Goal: Check status: Check status

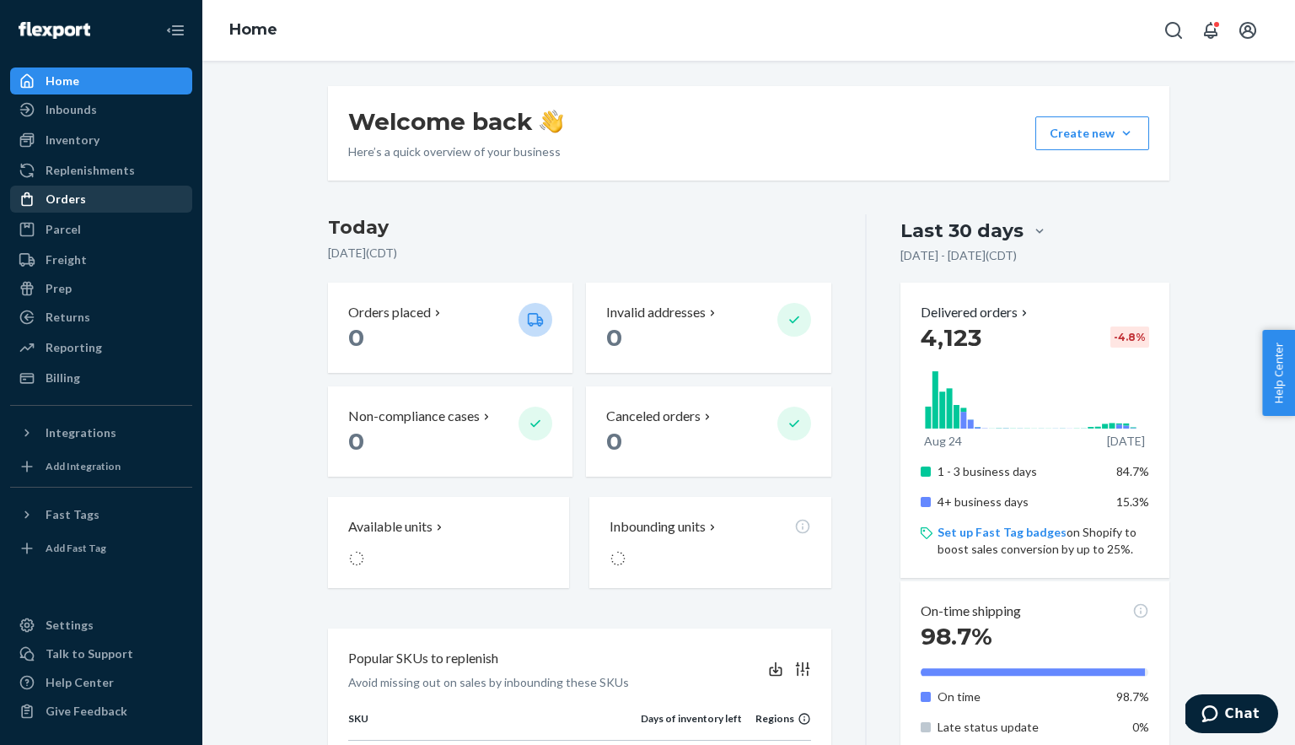
click at [55, 196] on div "Orders" at bounding box center [66, 199] width 40 height 17
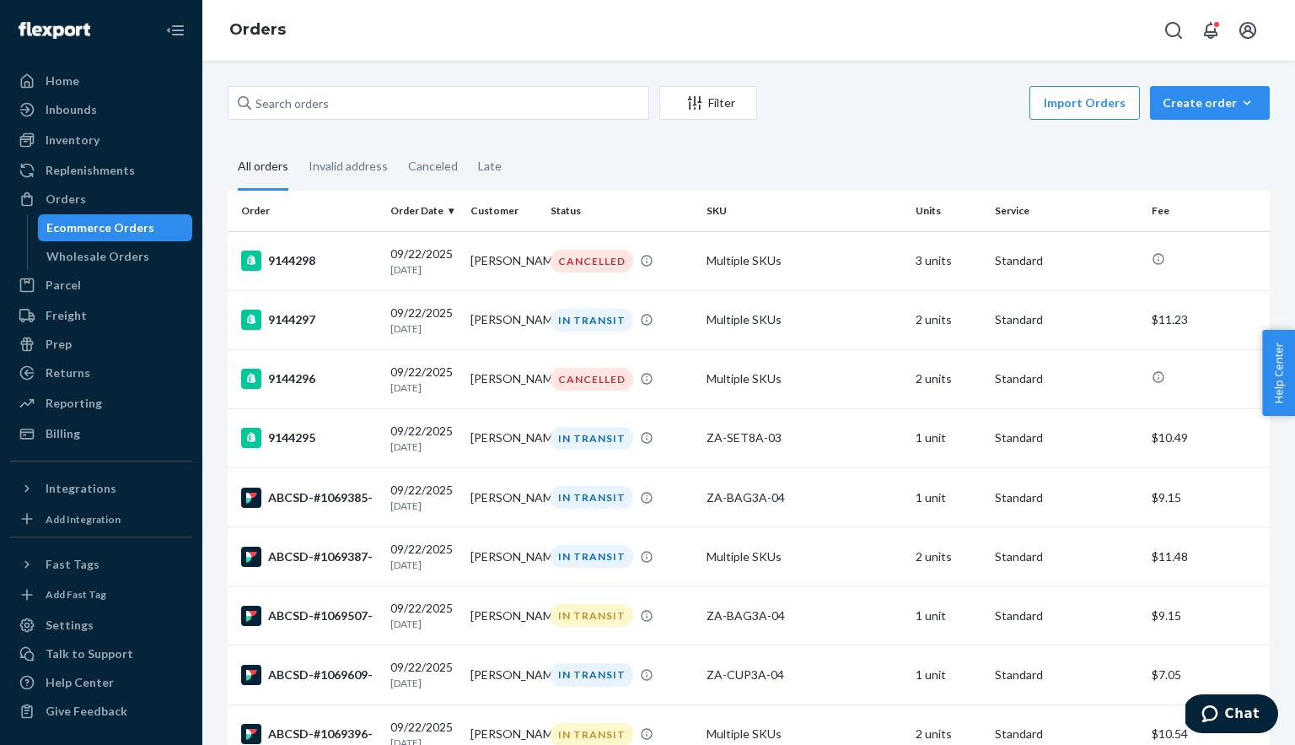
click at [717, 111] on button "Filter" at bounding box center [708, 103] width 98 height 34
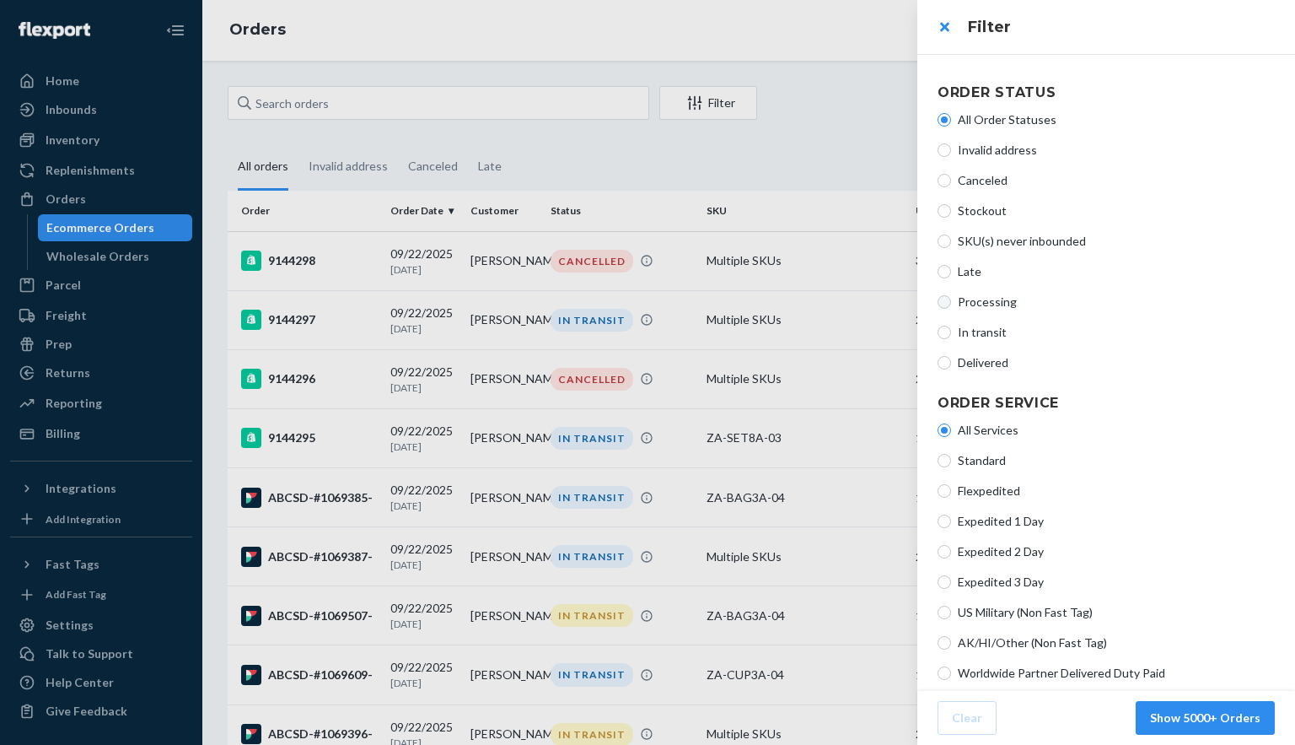
click at [944, 296] on input "Processing" at bounding box center [944, 301] width 13 height 13
radio input "true"
radio input "false"
click at [1209, 722] on button "Show 2 Orders" at bounding box center [1219, 718] width 111 height 34
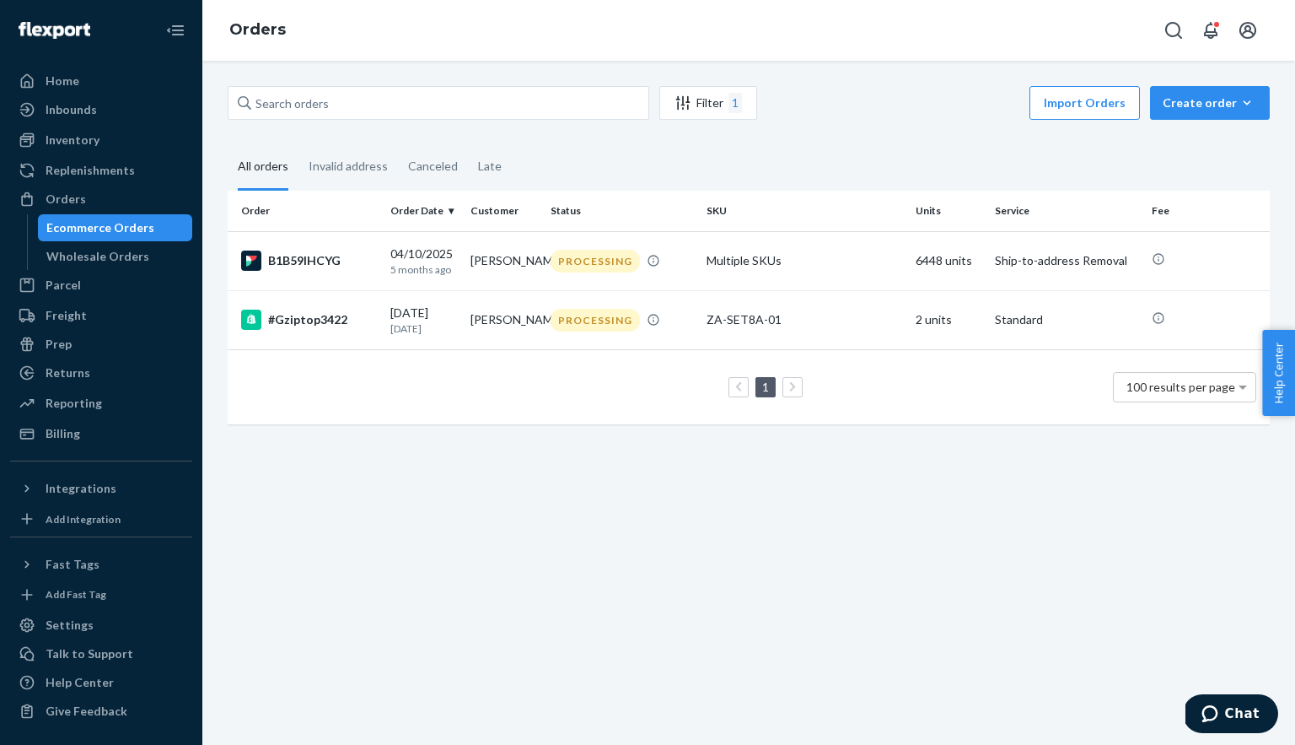
click at [716, 106] on div "Filter 1" at bounding box center [708, 103] width 96 height 20
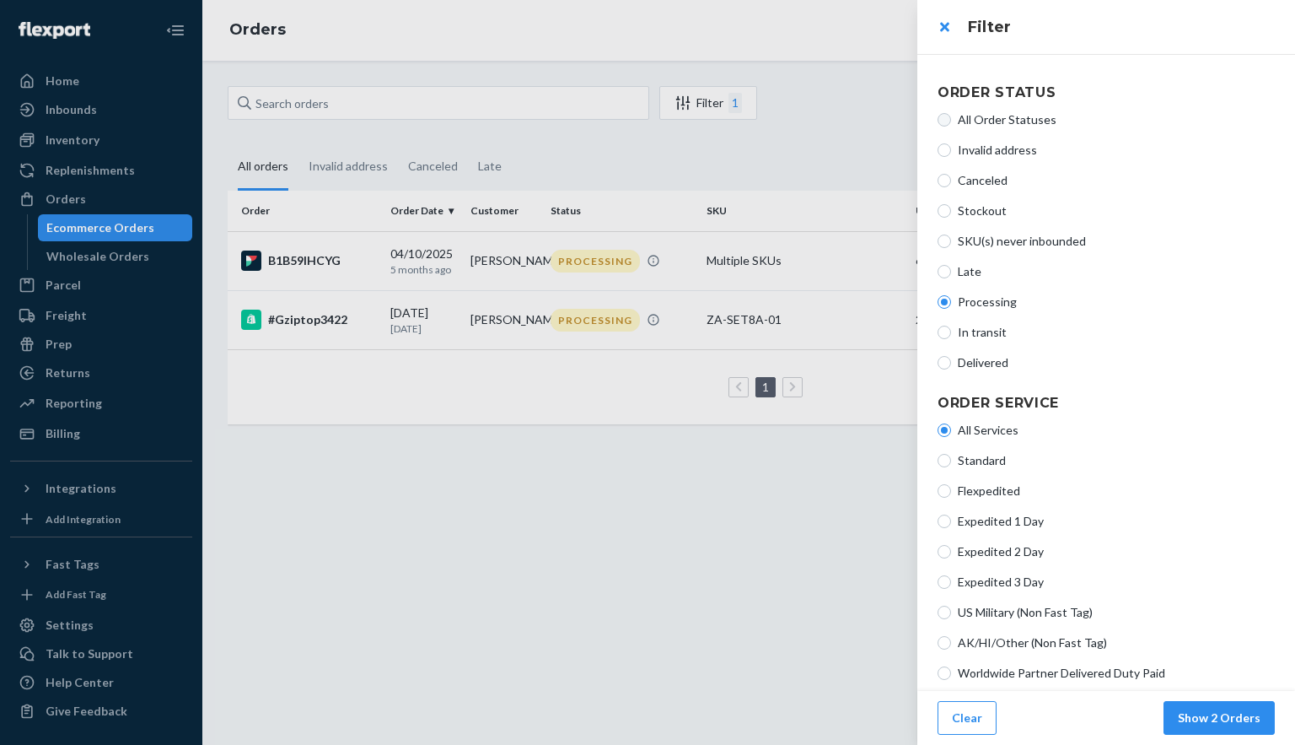
click at [945, 120] on input "All Order Statuses" at bounding box center [944, 119] width 13 height 13
radio input "true"
radio input "false"
click at [1218, 718] on button "Show 5000+ Orders" at bounding box center [1205, 718] width 139 height 34
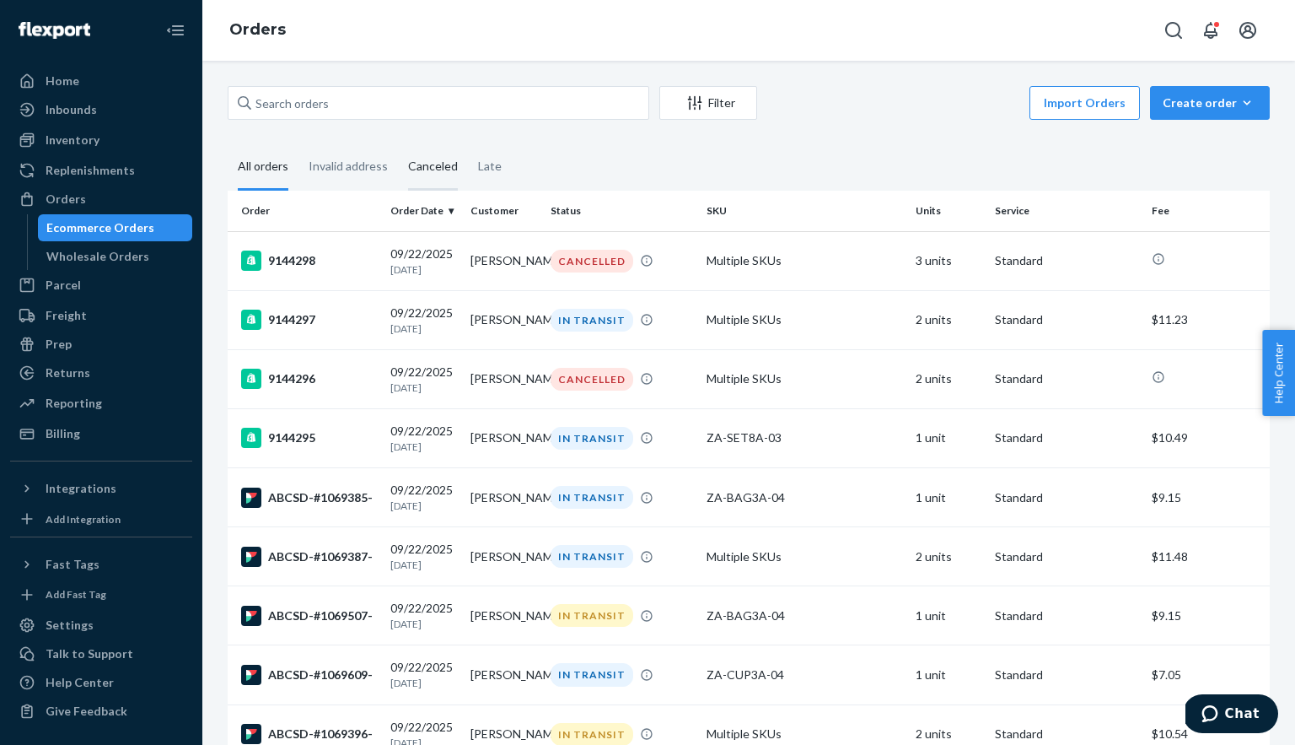
click at [423, 172] on div "Canceled" at bounding box center [433, 167] width 50 height 46
click at [398, 144] on input "Canceled" at bounding box center [398, 144] width 0 height 0
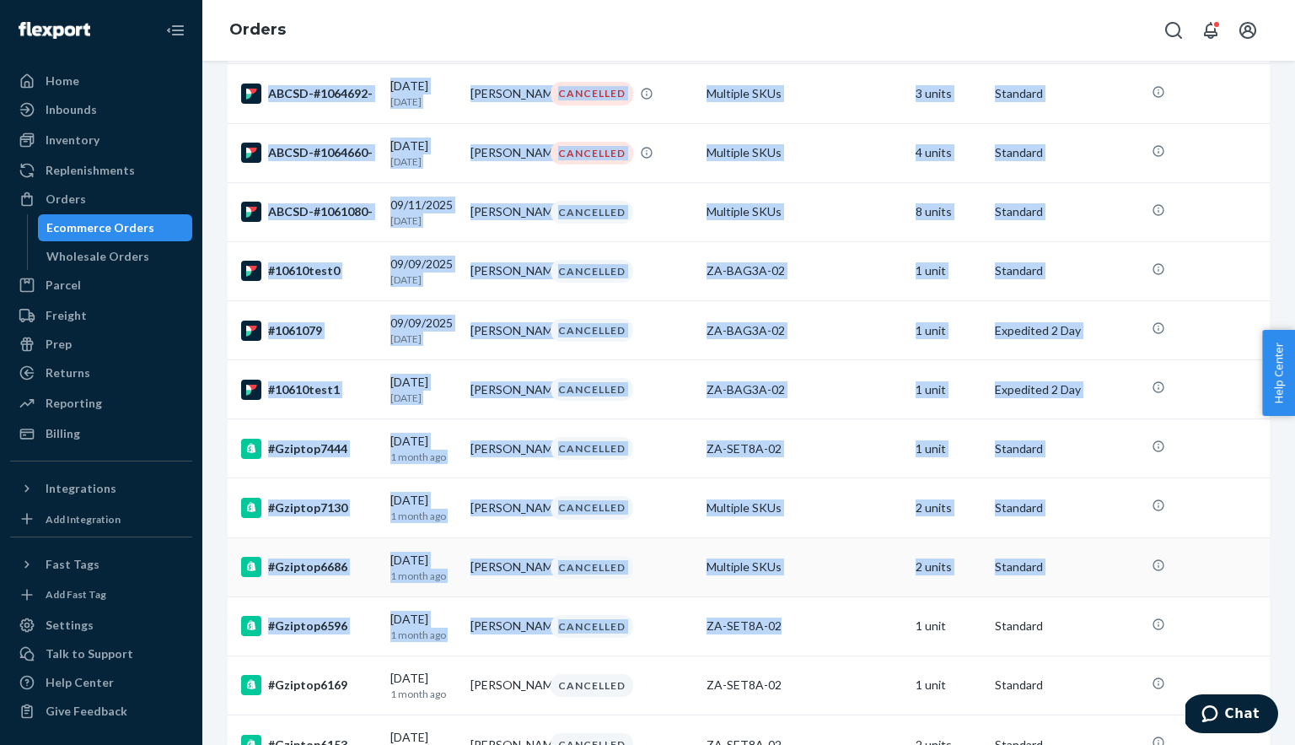
scroll to position [1951, 0]
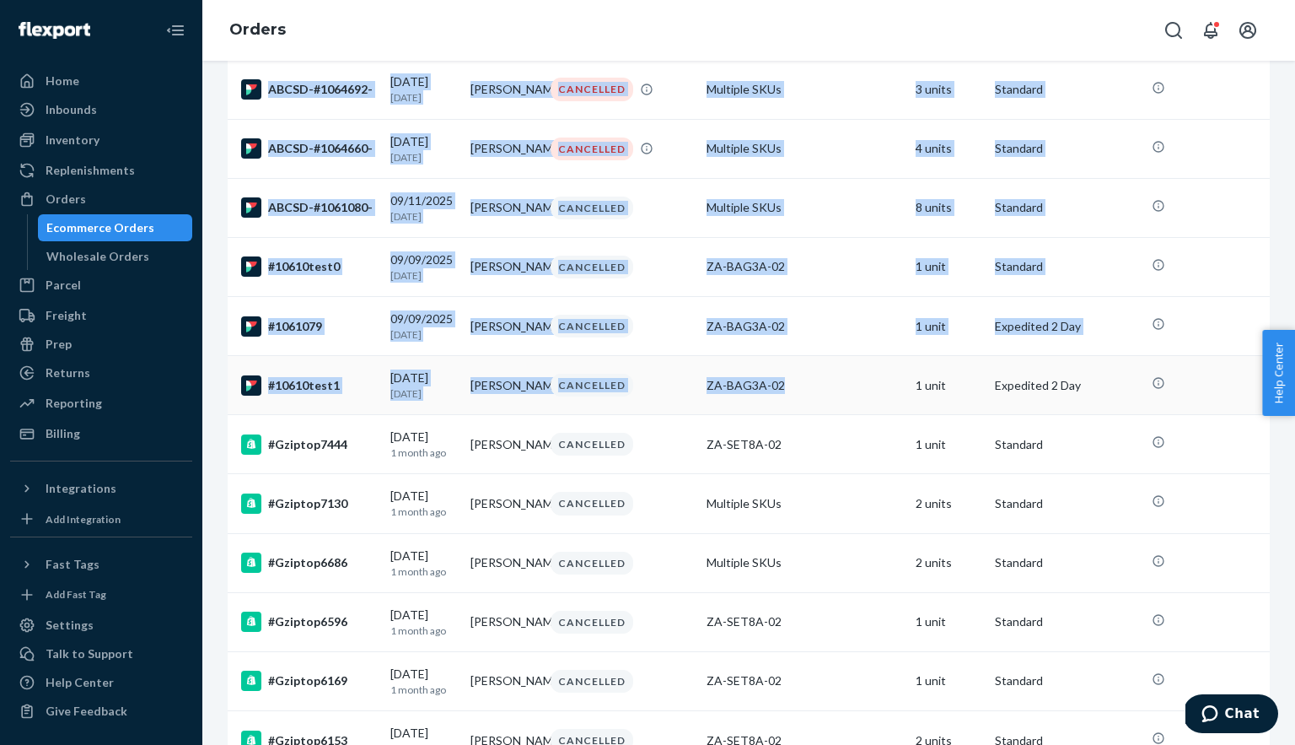
drag, startPoint x: 232, startPoint y: 237, endPoint x: 876, endPoint y: 472, distance: 685.9
copy tbody "9144298 [DATE] [DATE] [PERSON_NAME] CANCELLED Multiple SKUs 3 units Standard 91…"
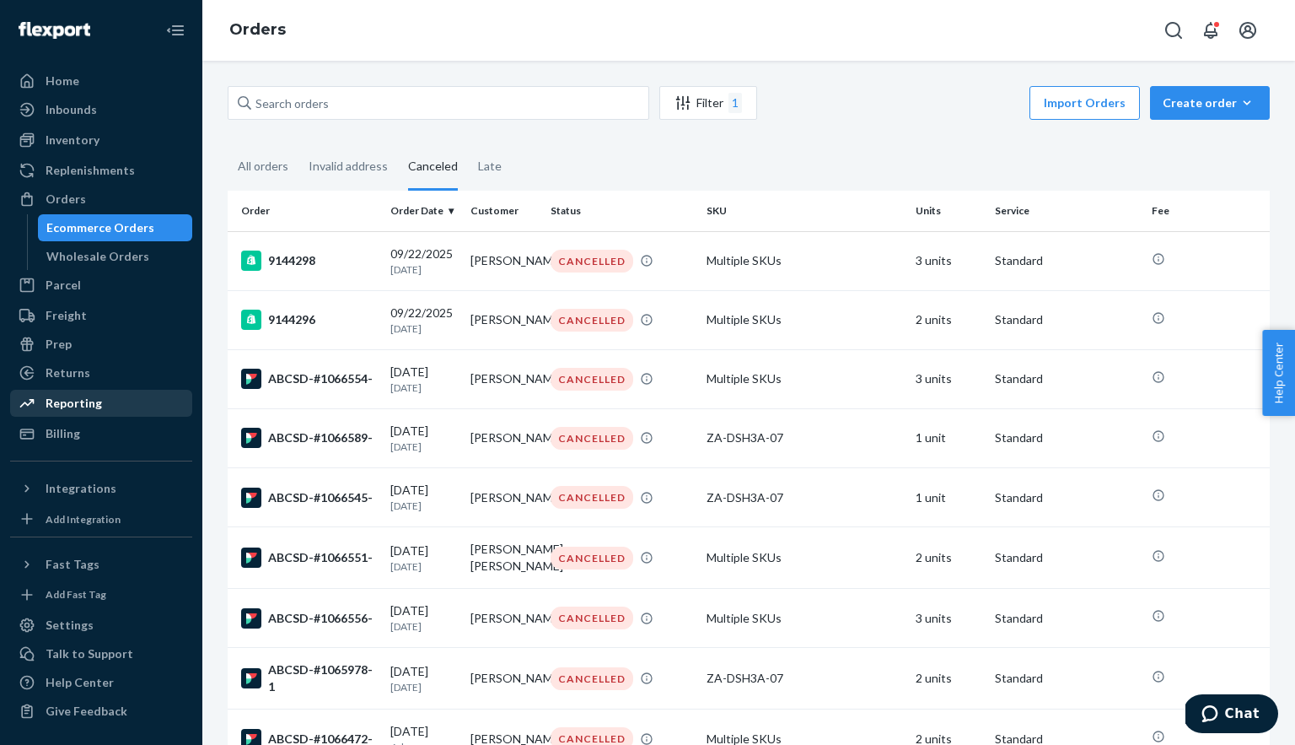
scroll to position [0, 0]
click at [73, 397] on div "Reporting" at bounding box center [74, 403] width 57 height 17
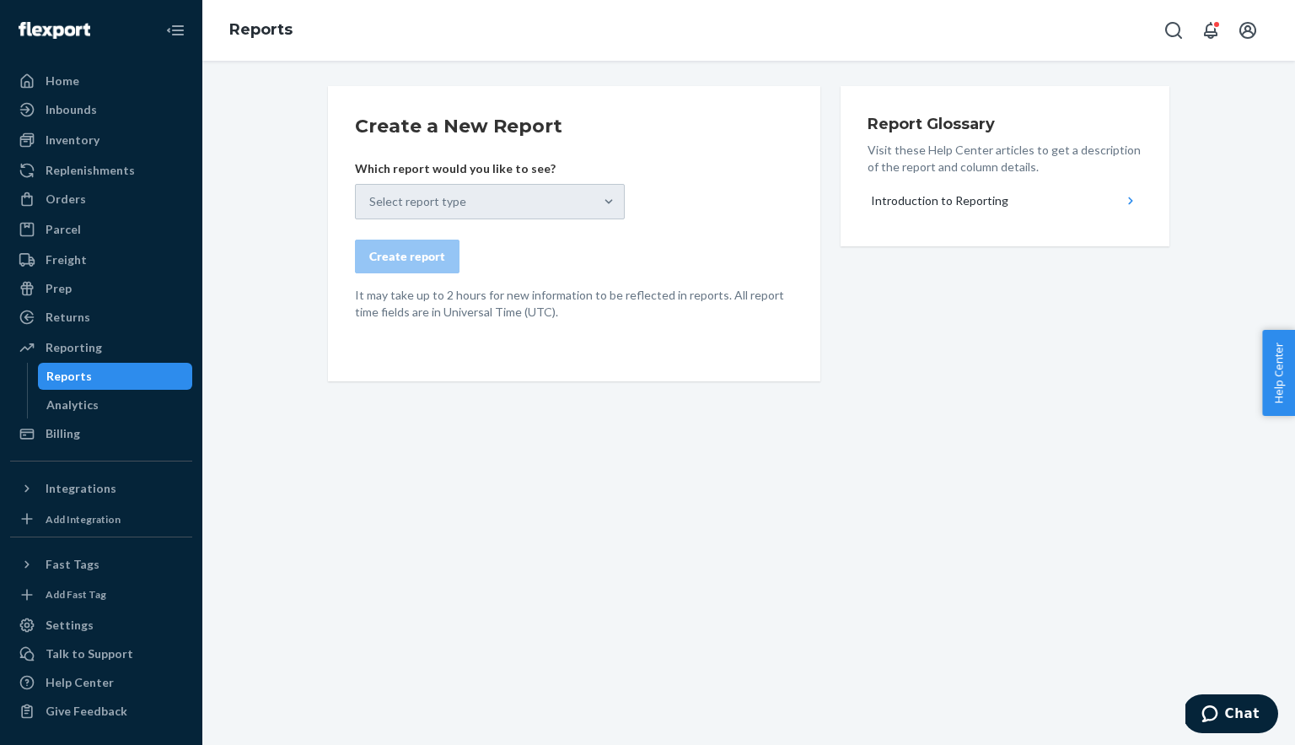
click at [575, 202] on div "Select report type" at bounding box center [490, 201] width 270 height 35
click at [95, 315] on div "Returns" at bounding box center [101, 317] width 179 height 24
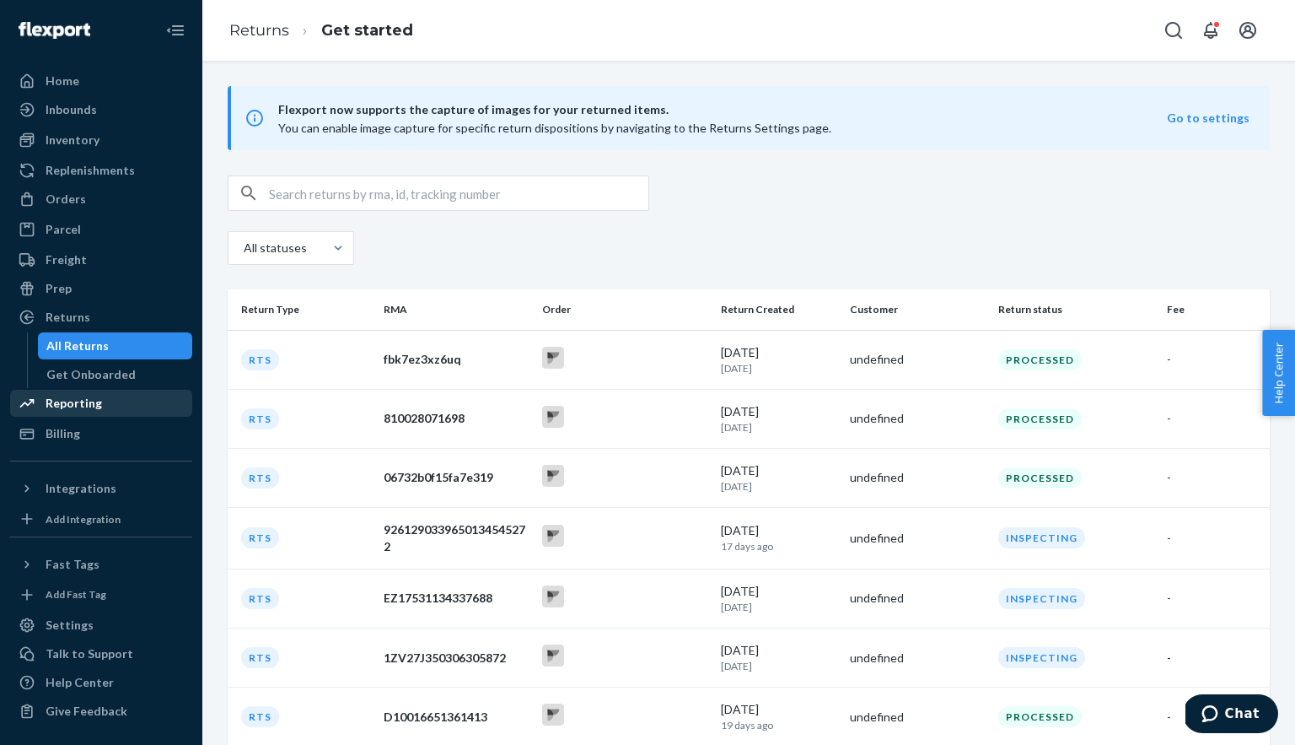
click at [67, 397] on div "Reporting" at bounding box center [74, 403] width 57 height 17
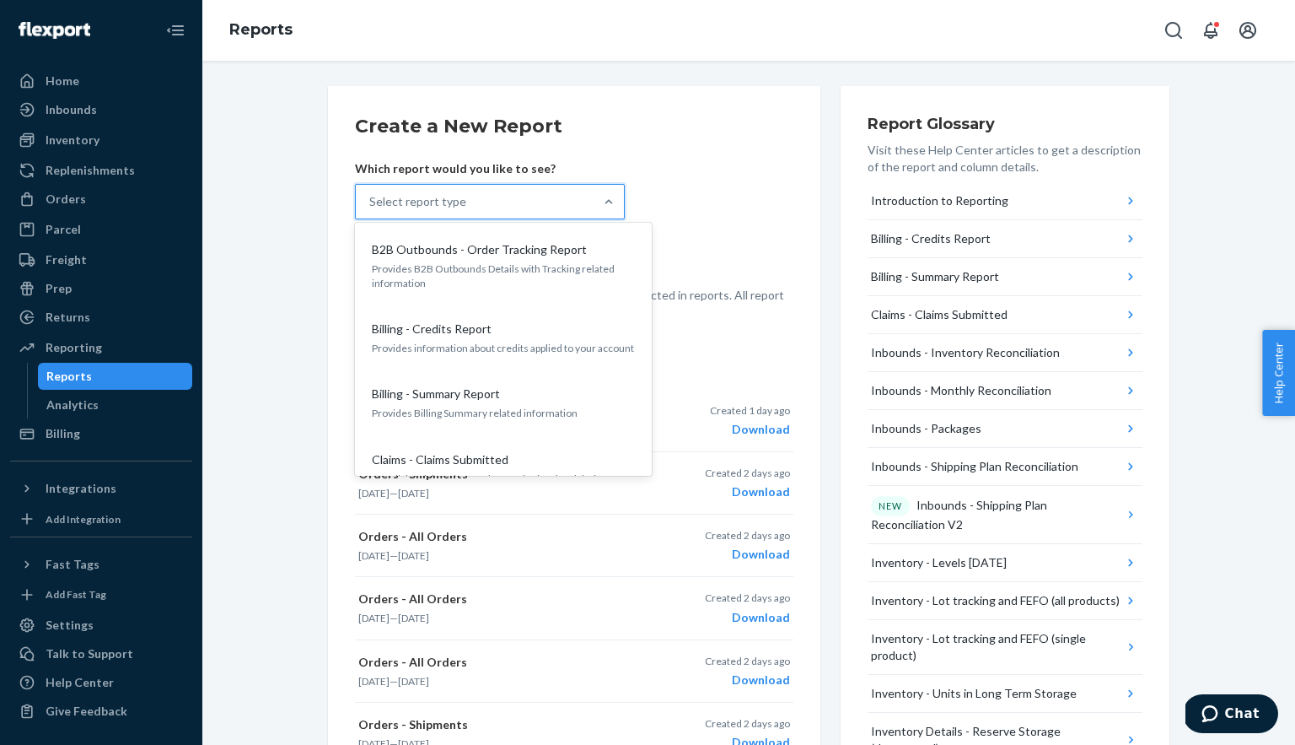
click at [475, 205] on div "Select report type" at bounding box center [475, 202] width 238 height 34
click at [371, 205] on input "option B2B Outbounds - Order Tracking Report focused, 1 of 27. 27 results avail…" at bounding box center [370, 201] width 2 height 17
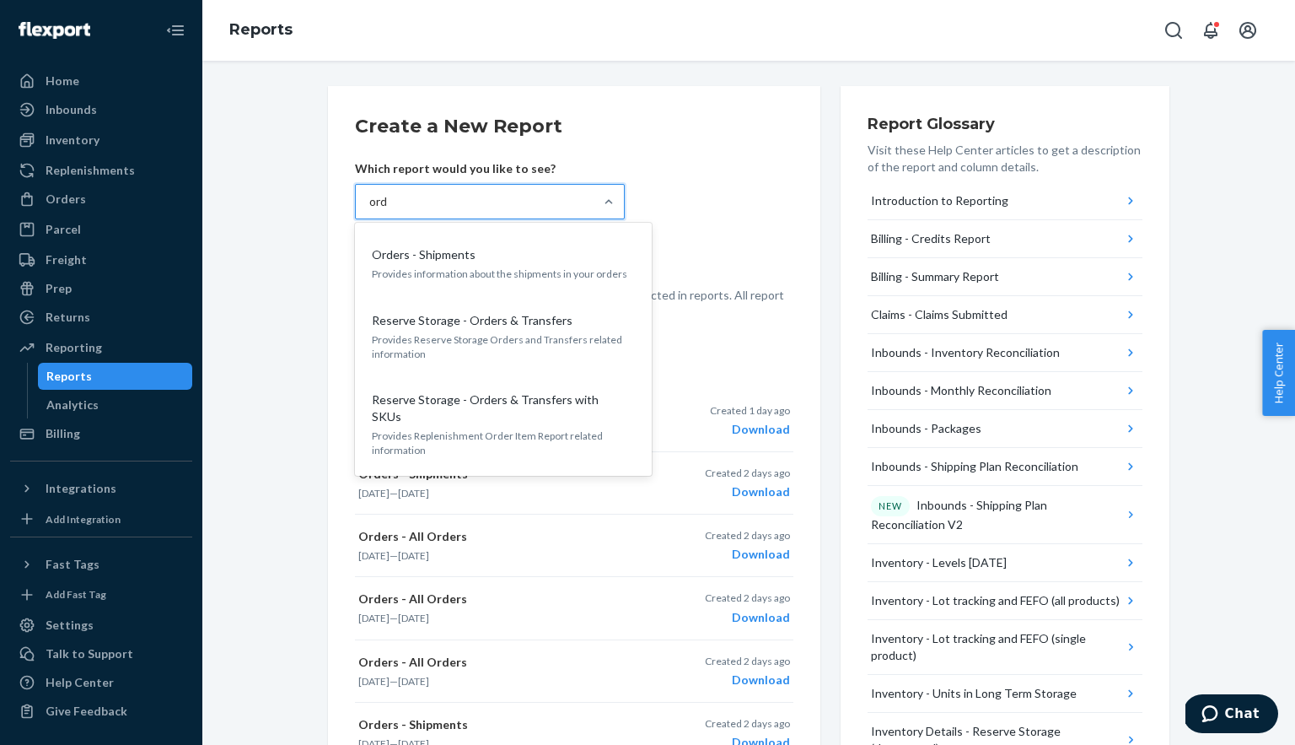
scroll to position [121, 0]
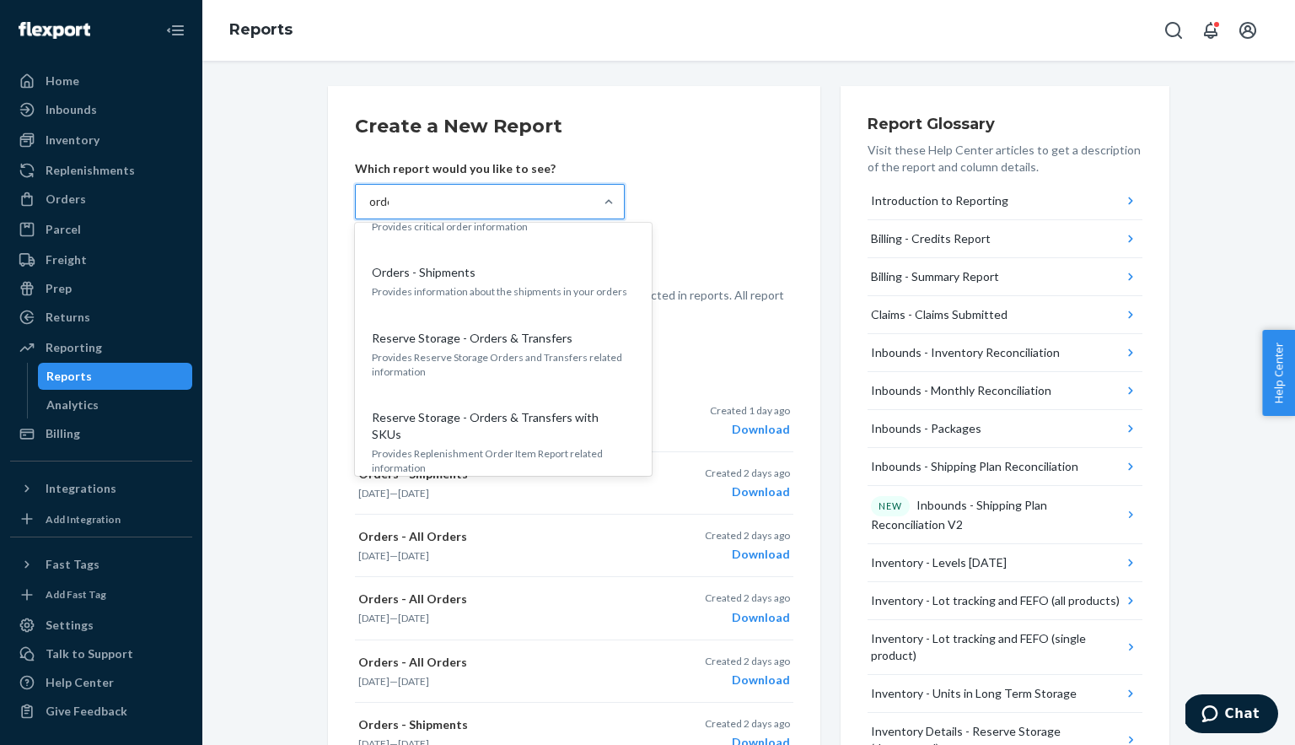
type input "order"
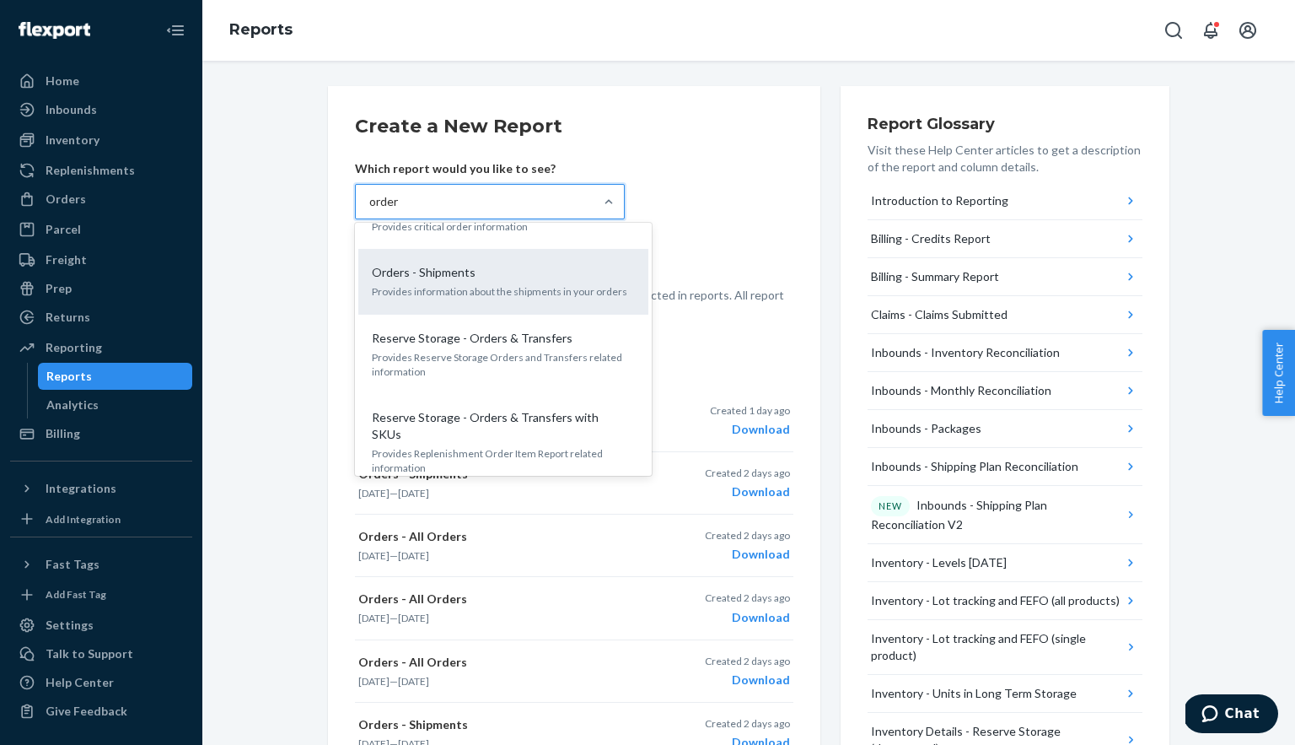
click at [409, 278] on p "Orders - Shipments" at bounding box center [424, 272] width 104 height 17
click at [400, 210] on input "order" at bounding box center [384, 201] width 30 height 17
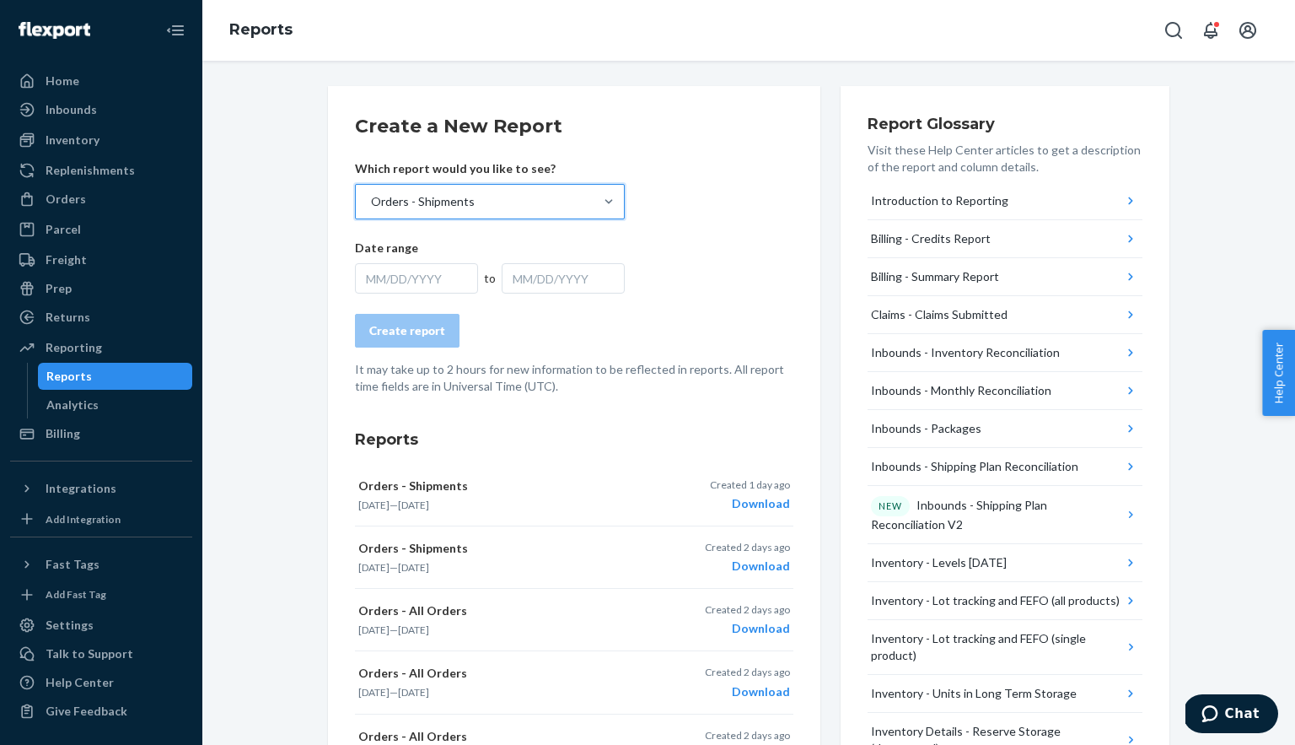
click at [430, 282] on div "MM/DD/YYYY" at bounding box center [416, 278] width 123 height 30
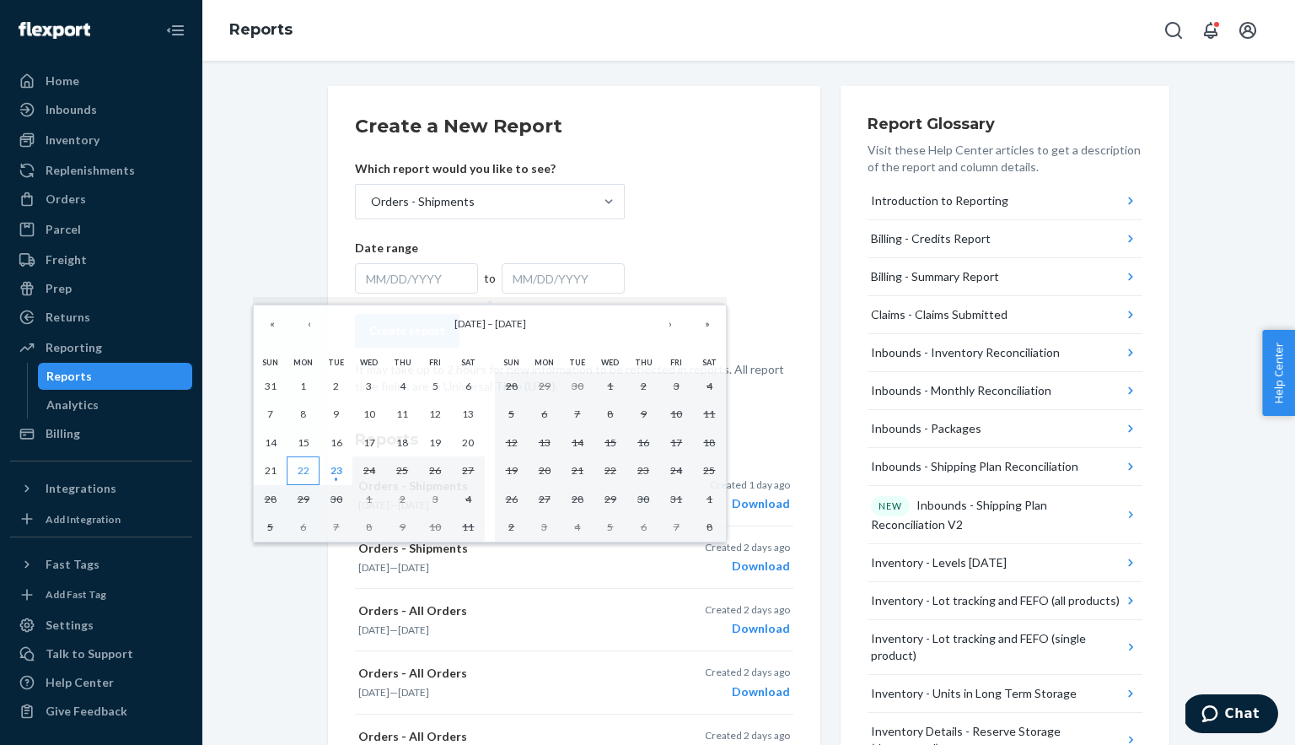
click at [303, 477] on button "22" at bounding box center [303, 470] width 33 height 29
click at [303, 474] on abbr "22" at bounding box center [304, 470] width 12 height 13
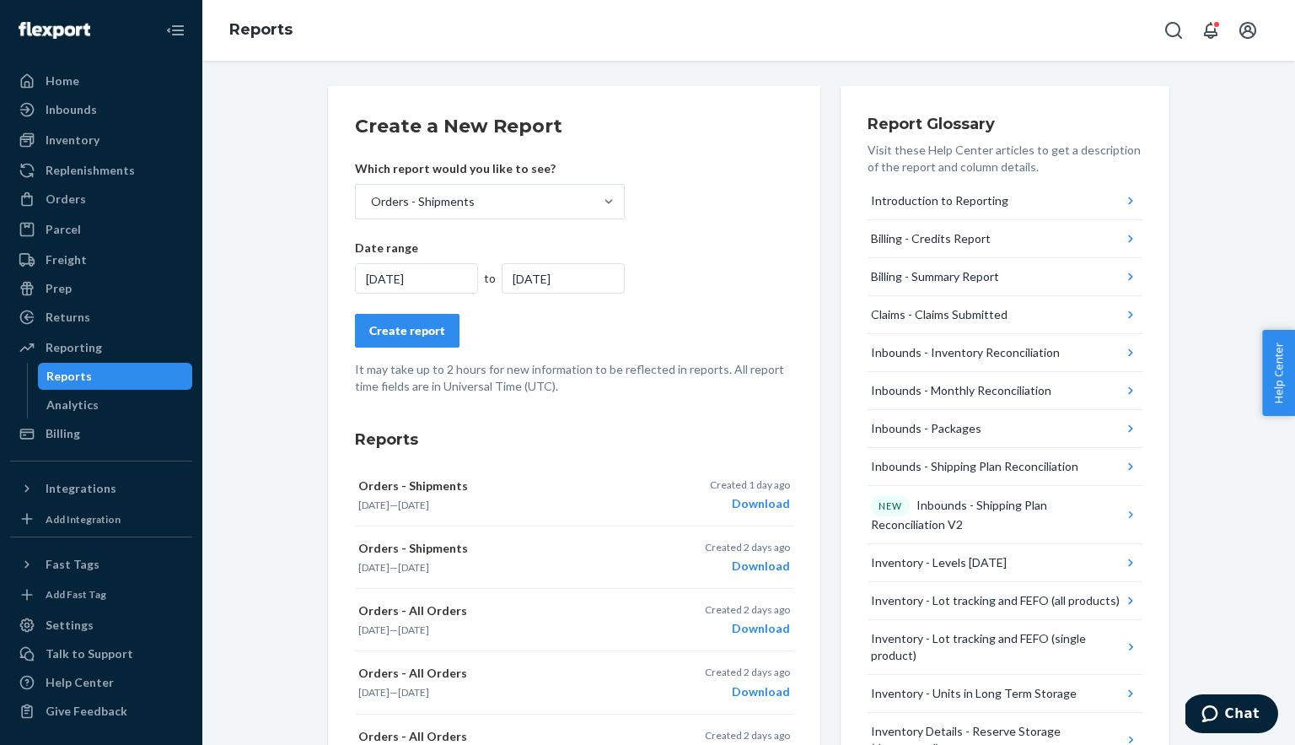
click at [424, 347] on form "Create a New Report Which report would you like to see? Orders - Shipments Date…" at bounding box center [574, 254] width 439 height 282
click at [407, 320] on button "Create report" at bounding box center [407, 331] width 105 height 34
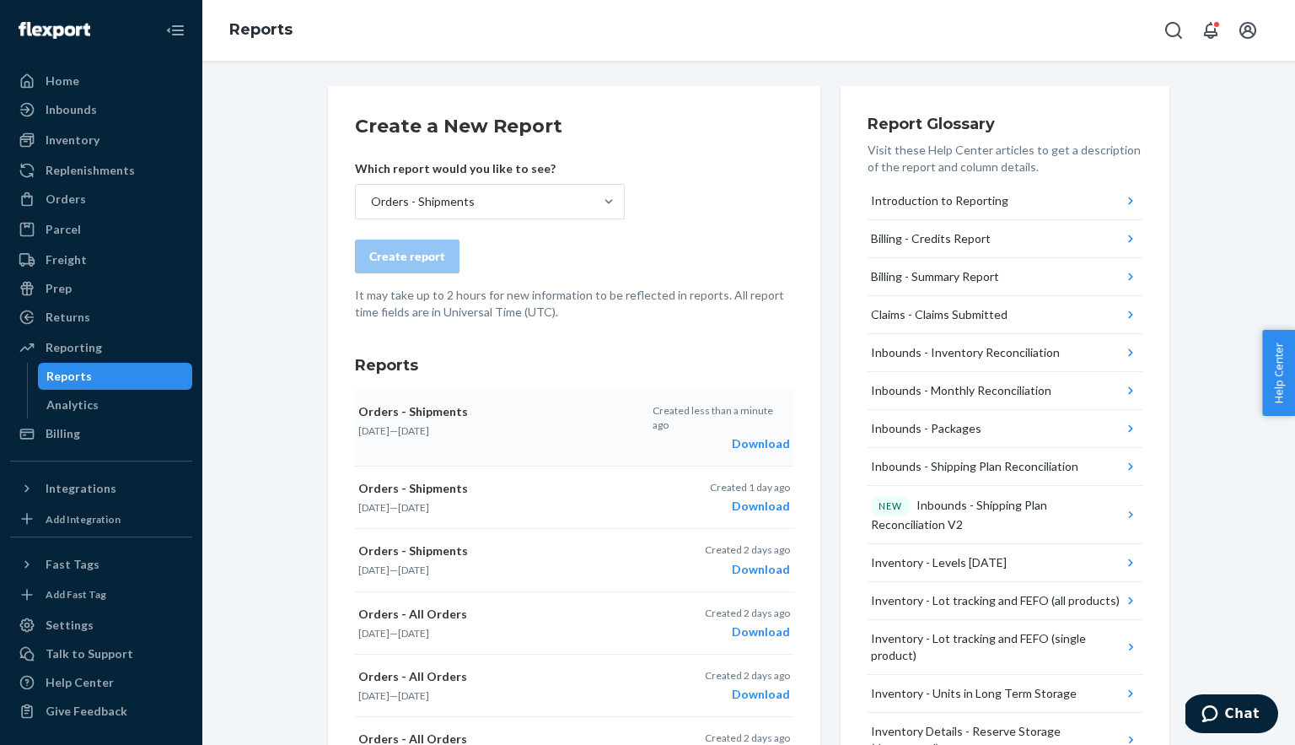
click at [751, 435] on div "Download" at bounding box center [721, 443] width 137 height 17
click at [60, 205] on div "Orders" at bounding box center [66, 199] width 40 height 17
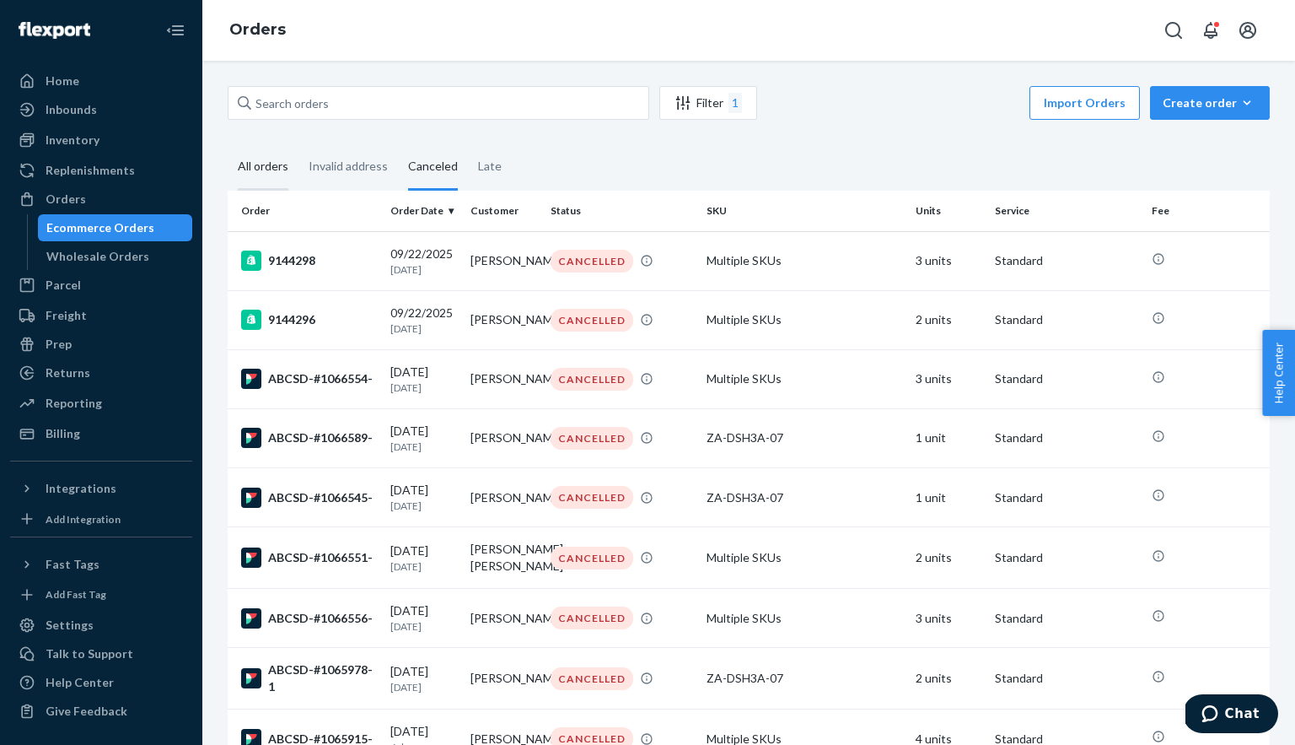
click at [261, 176] on div "All orders" at bounding box center [263, 167] width 51 height 46
click at [228, 144] on input "All orders" at bounding box center [228, 144] width 0 height 0
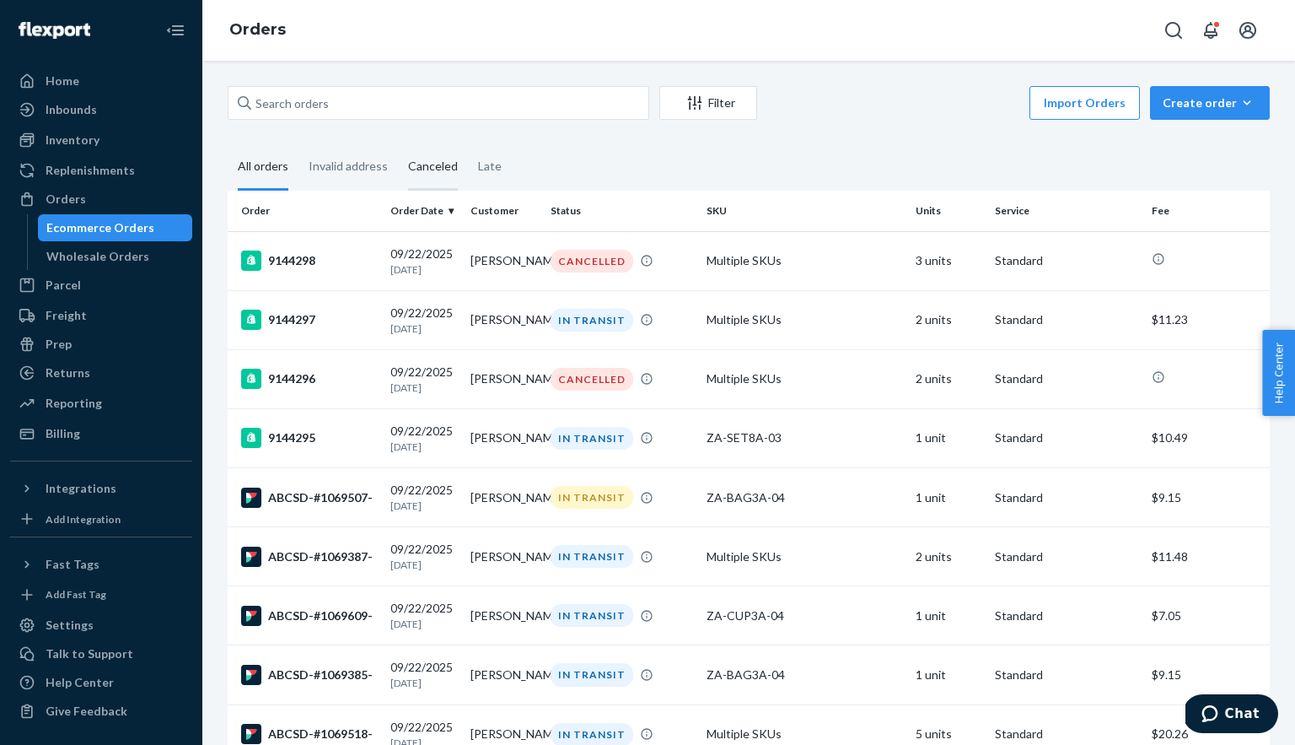
click at [433, 171] on div "Canceled" at bounding box center [433, 167] width 50 height 46
click at [398, 144] on input "Canceled" at bounding box center [398, 144] width 0 height 0
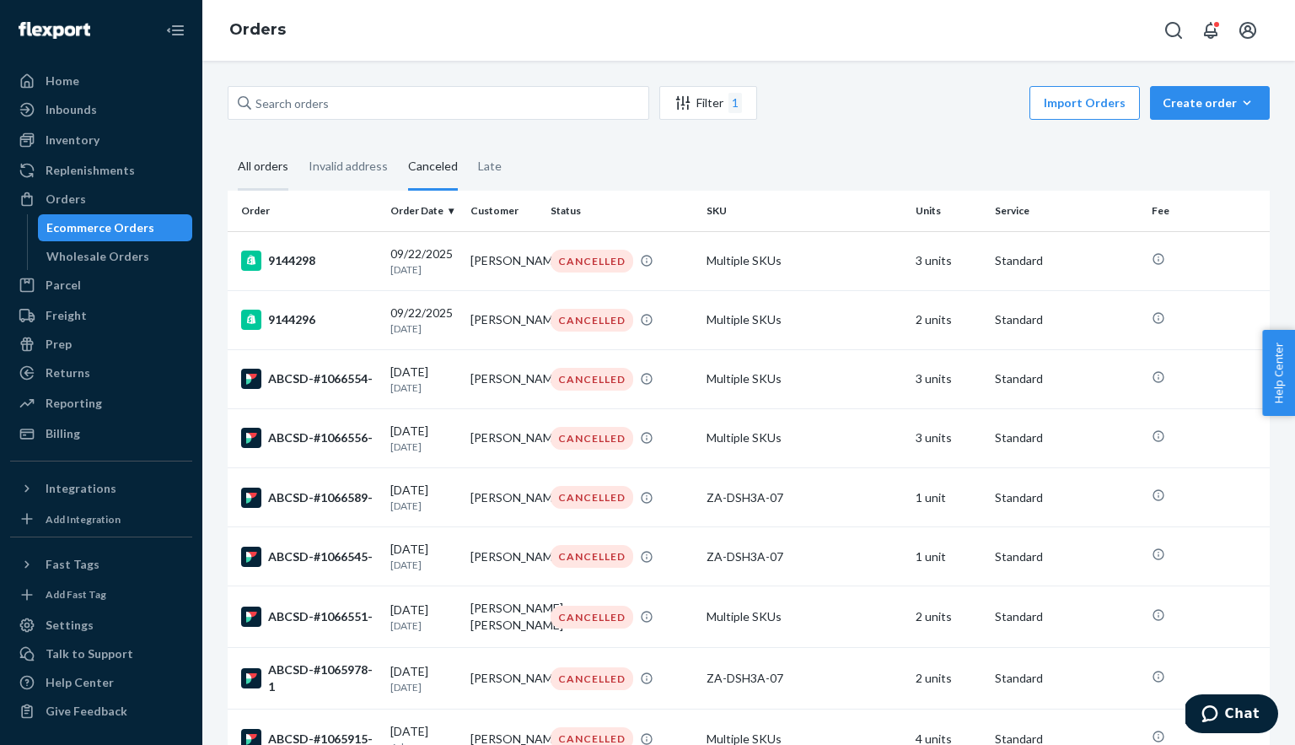
click at [260, 168] on div "All orders" at bounding box center [263, 167] width 51 height 46
click at [228, 144] on input "All orders" at bounding box center [228, 144] width 0 height 0
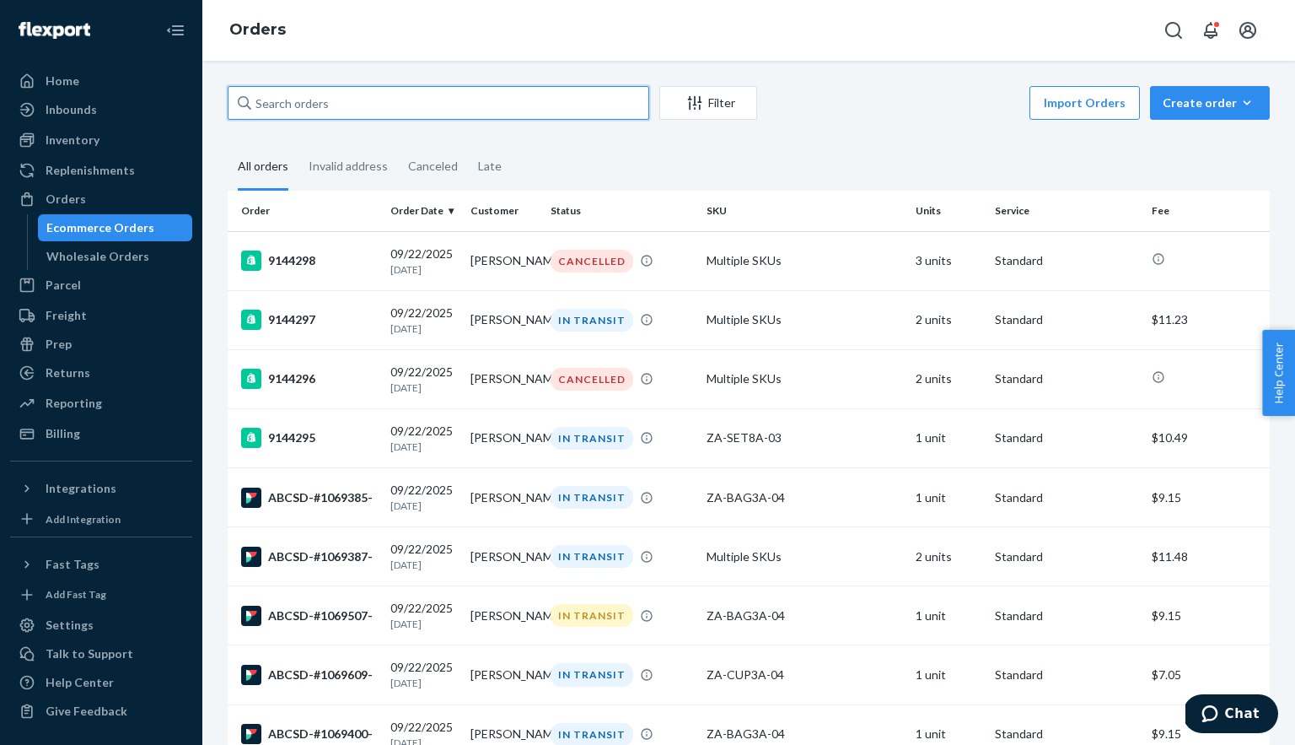
click at [343, 100] on input "text" at bounding box center [439, 103] width 422 height 34
paste input "1069237"
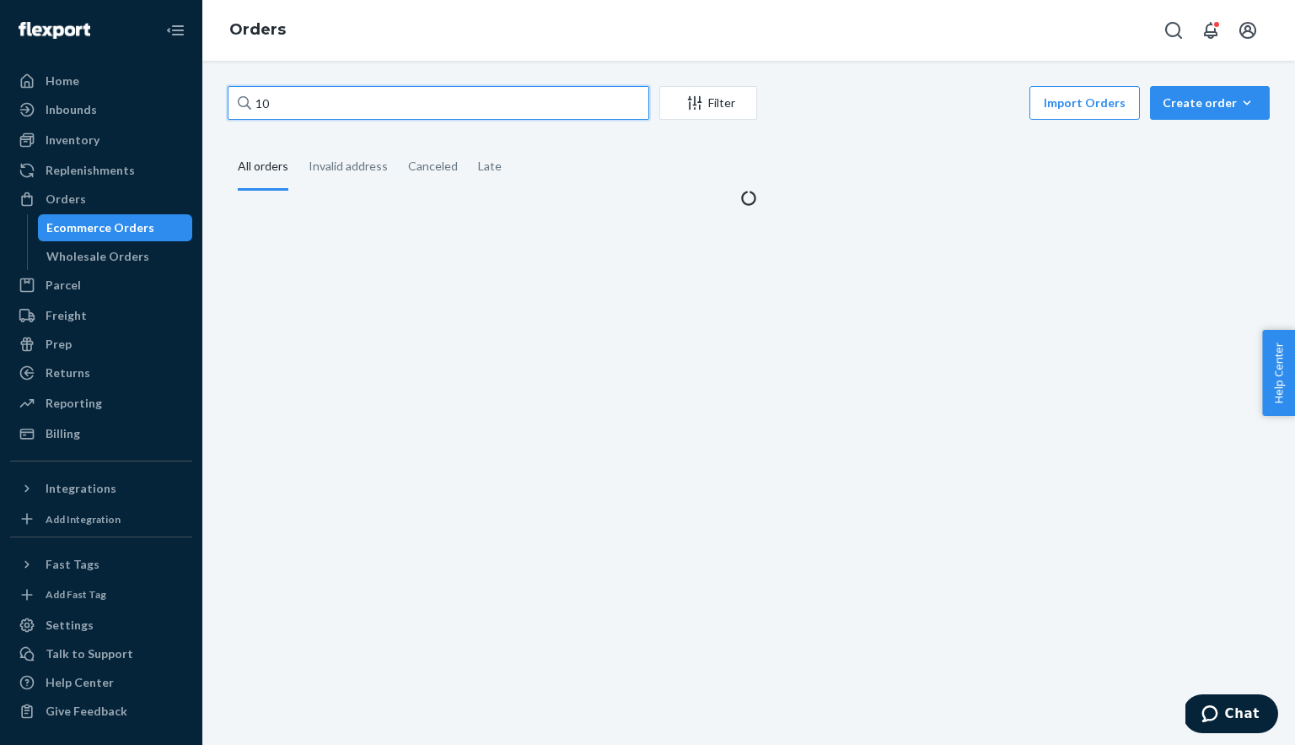
type input "1"
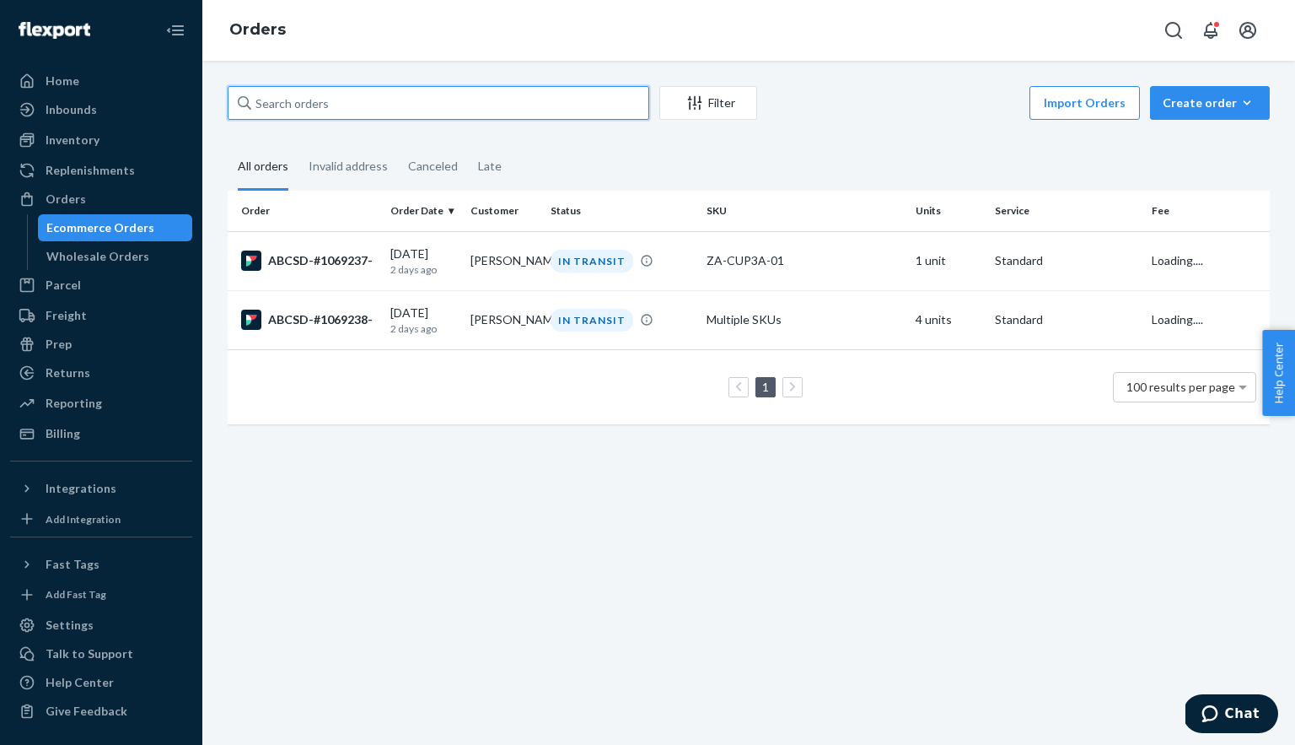
paste input "1069144"
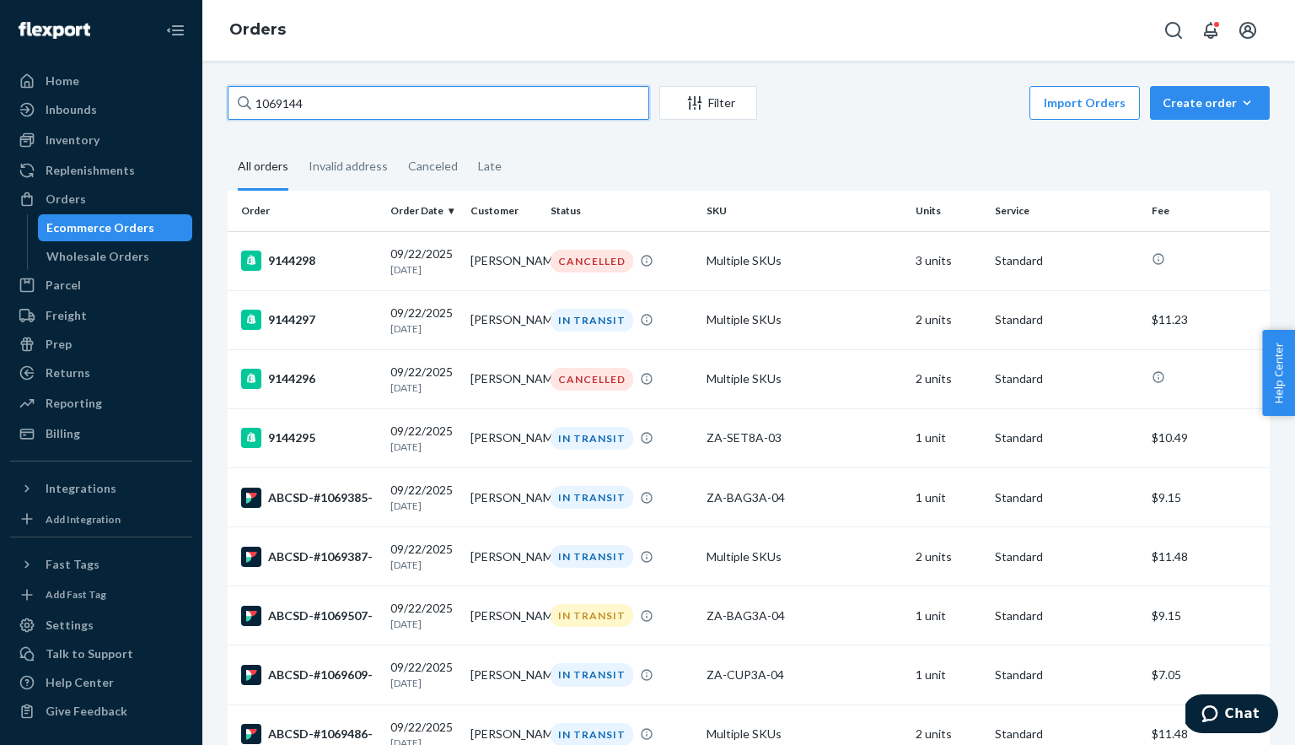
click at [339, 110] on input "1069144" at bounding box center [439, 103] width 422 height 34
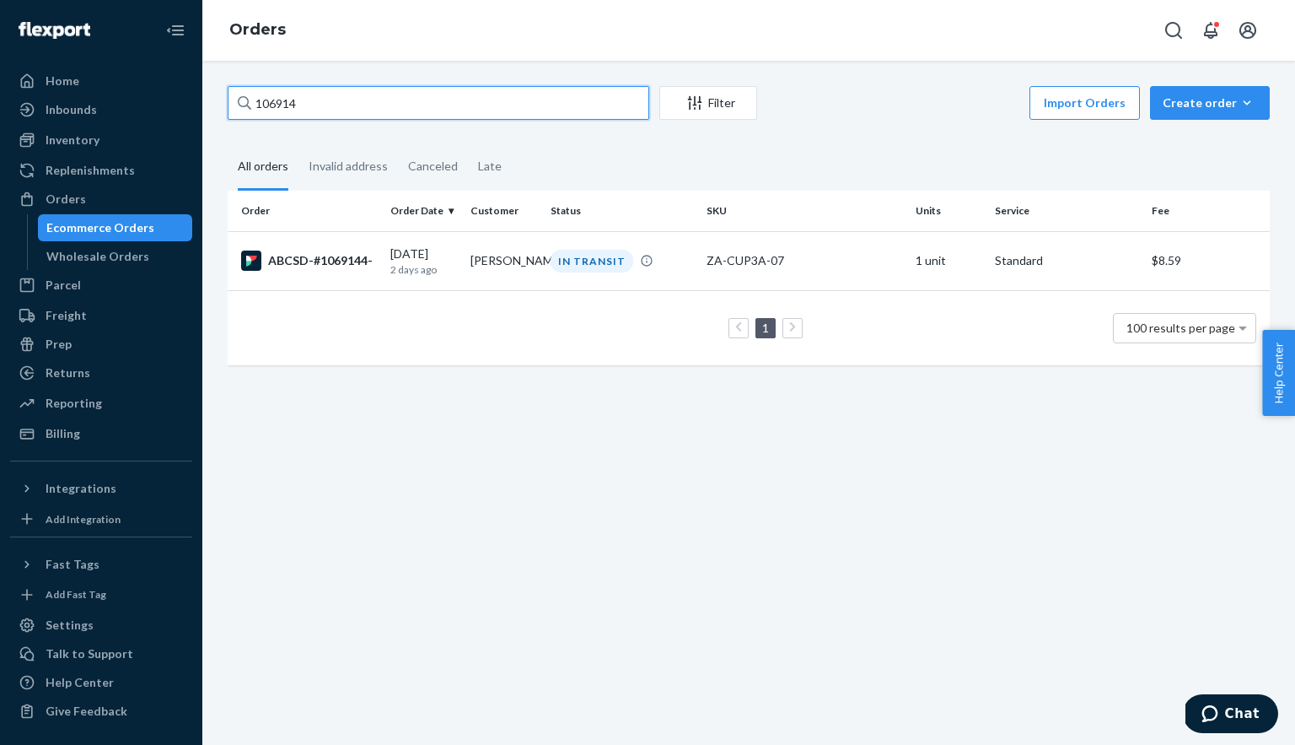
type input "1069144"
click at [326, 112] on input "1069144" at bounding box center [439, 103] width 422 height 34
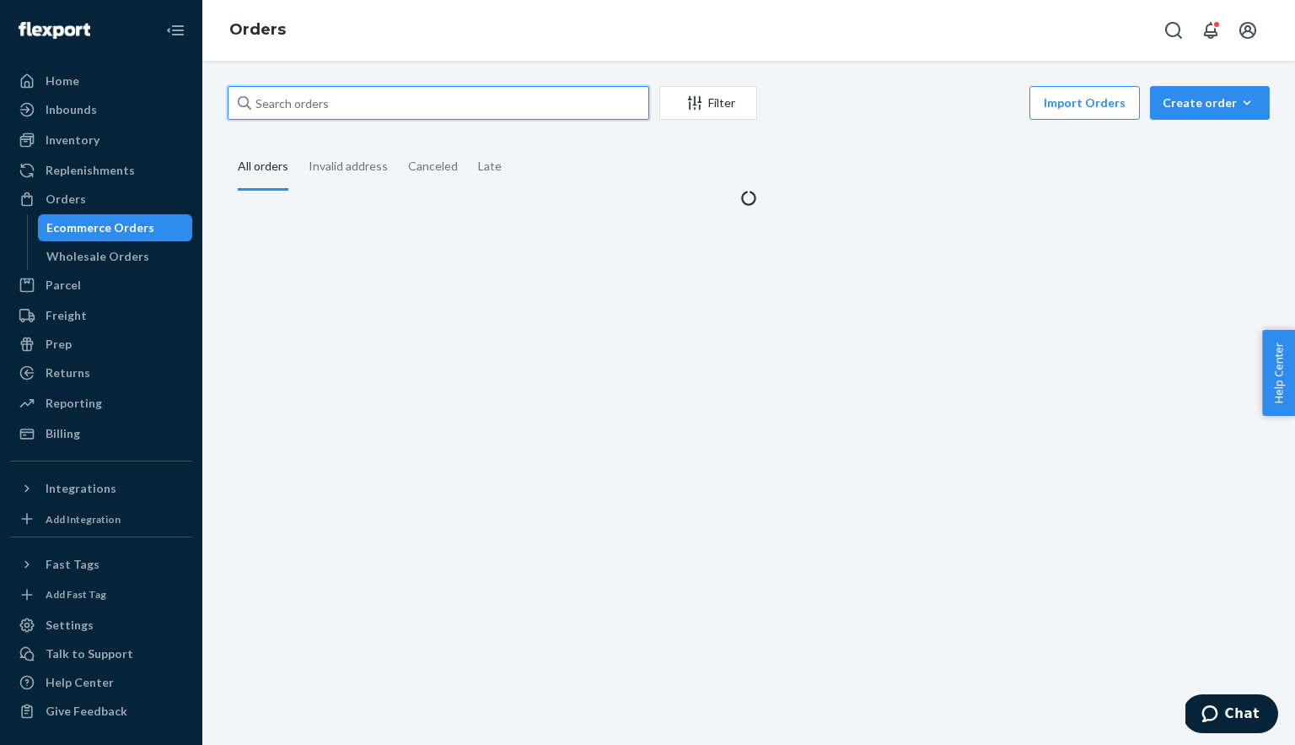
paste input "1068226"
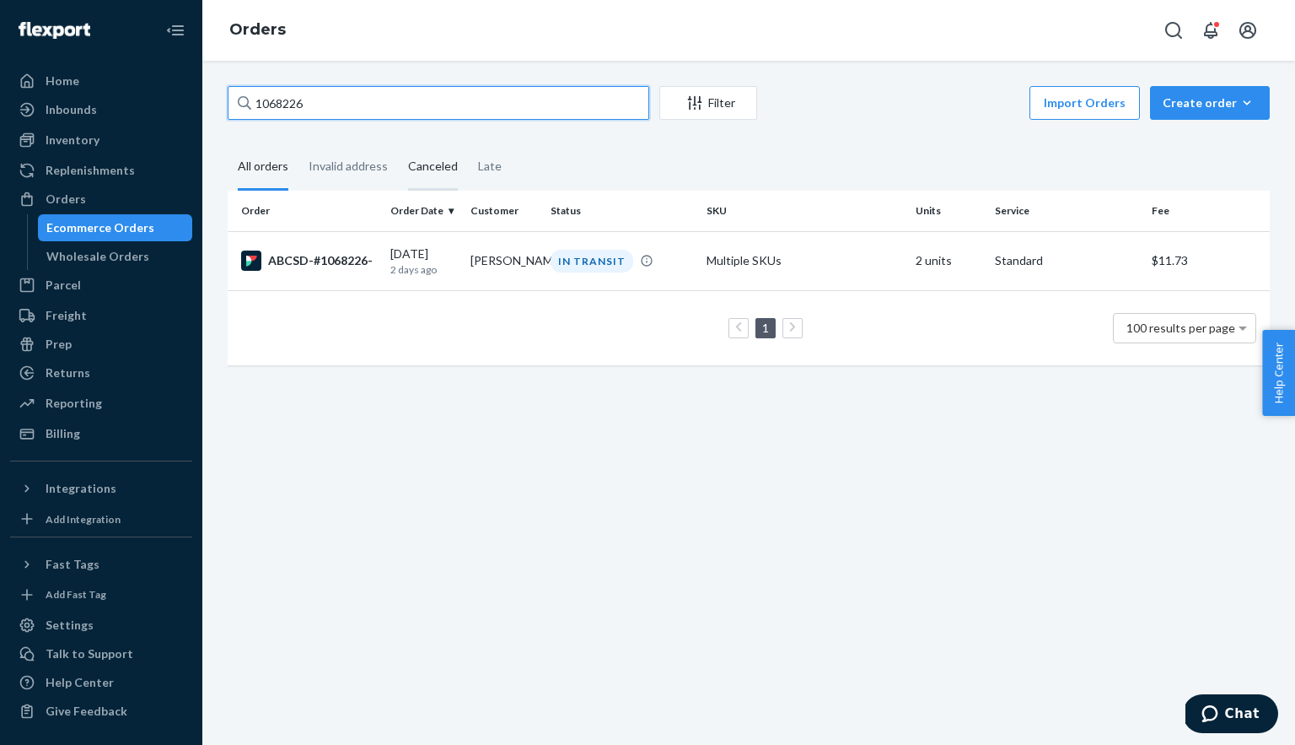
paste input "9238"
paste input "6551"
click at [304, 95] on input "1066551" at bounding box center [439, 103] width 422 height 34
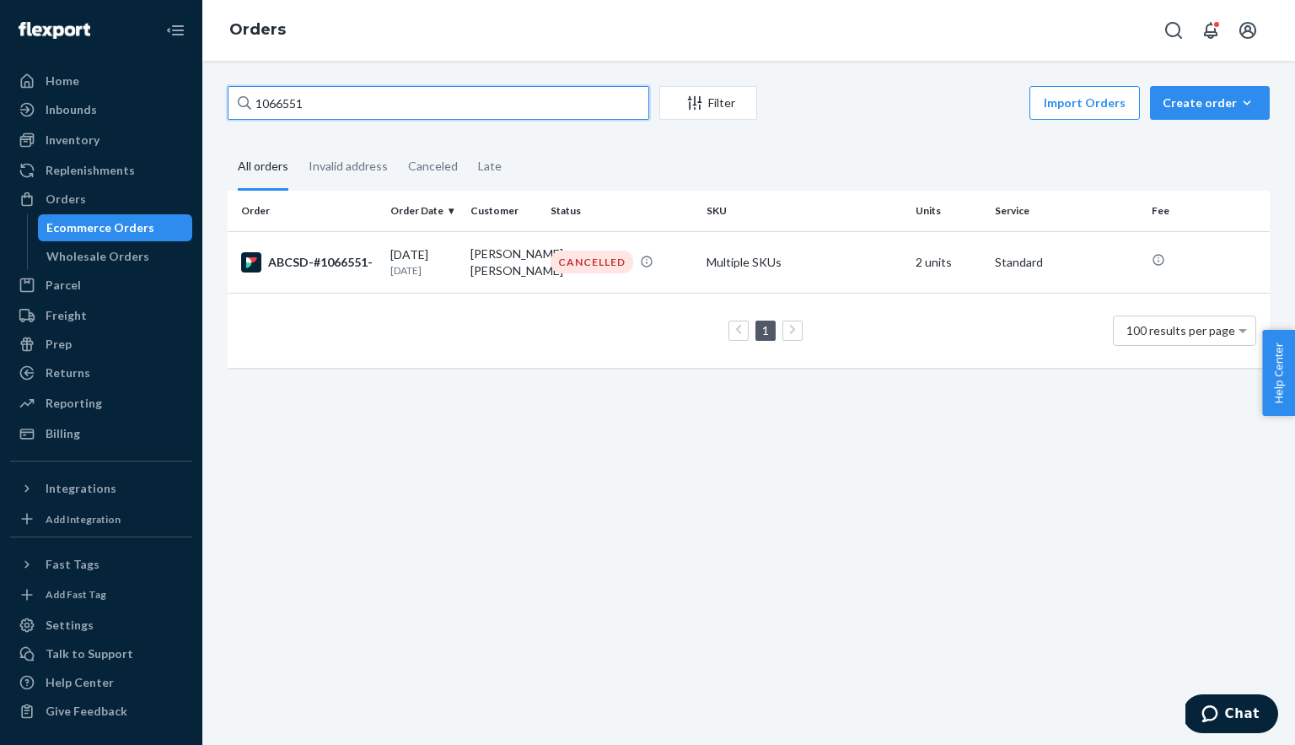
paste input "9238"
type input "1069238"
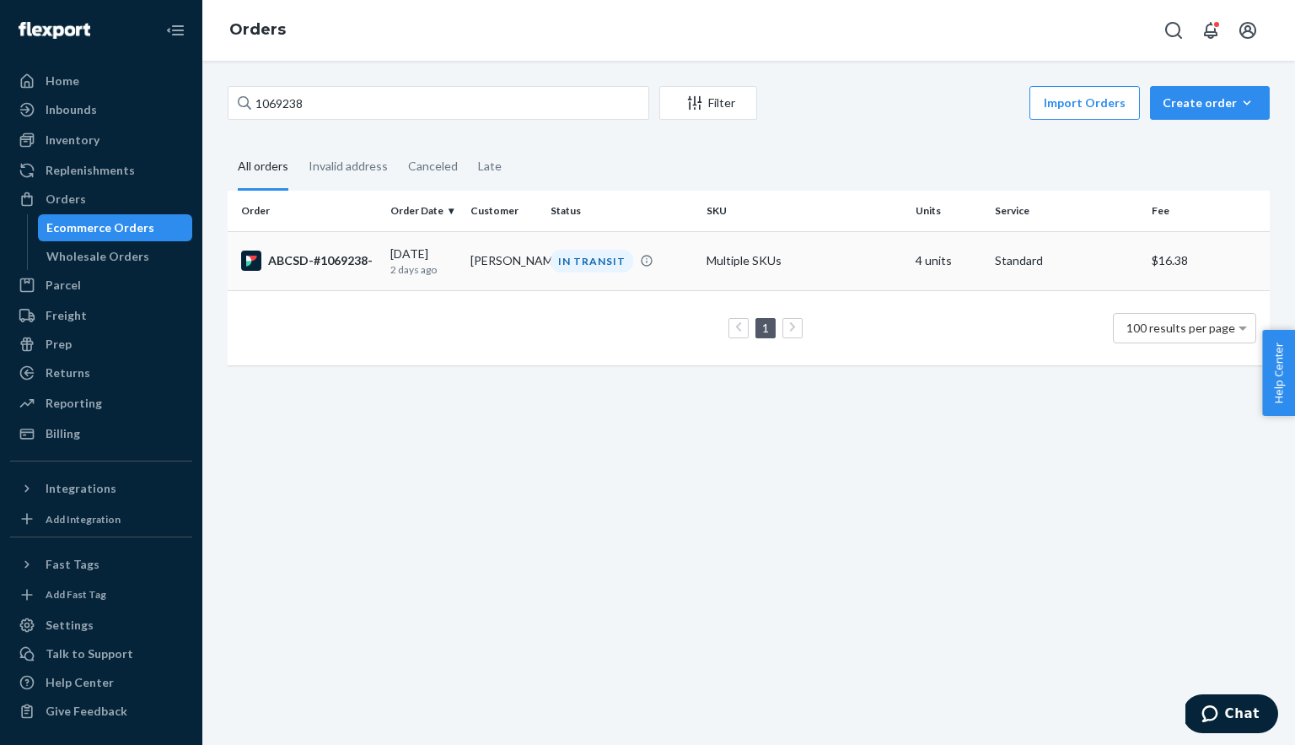
click at [339, 261] on div "ABCSD-#1069238-" at bounding box center [309, 260] width 136 height 20
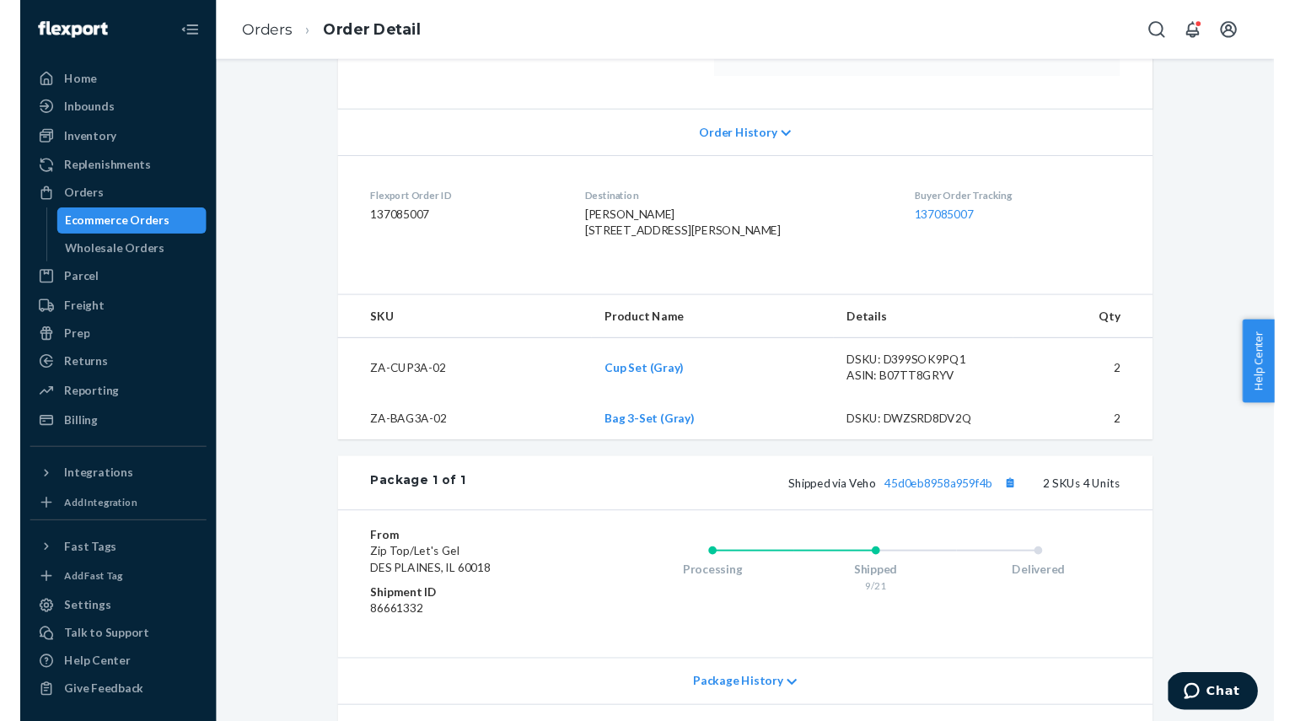
scroll to position [350, 0]
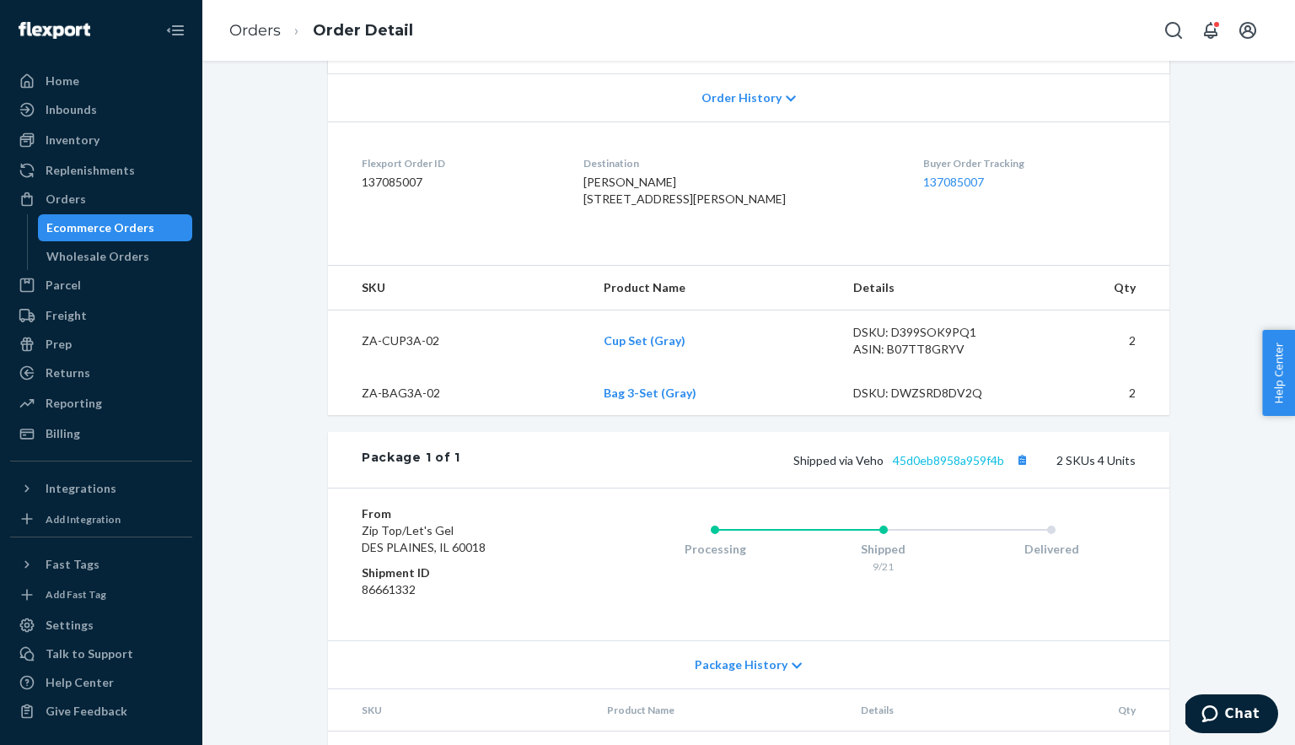
click at [933, 467] on link "45d0eb8958a959f4b" at bounding box center [948, 460] width 111 height 14
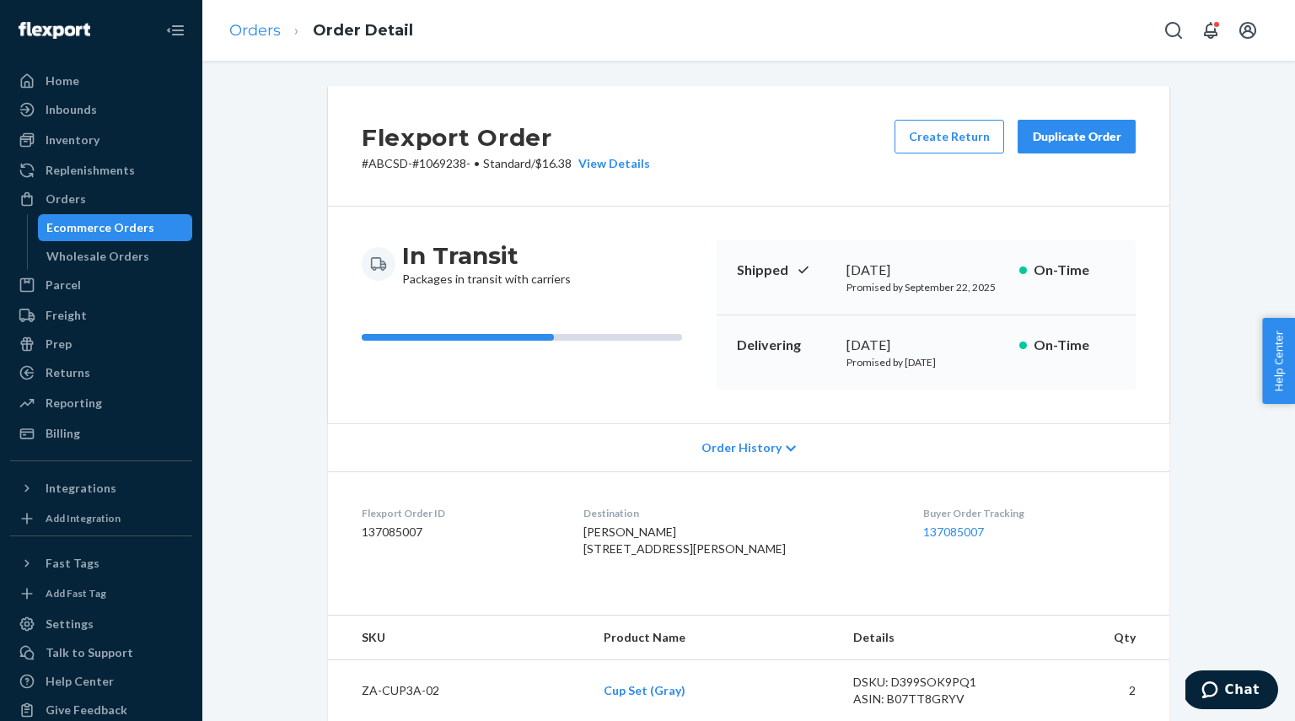
scroll to position [0, 0]
click at [246, 37] on link "Orders" at bounding box center [254, 30] width 51 height 19
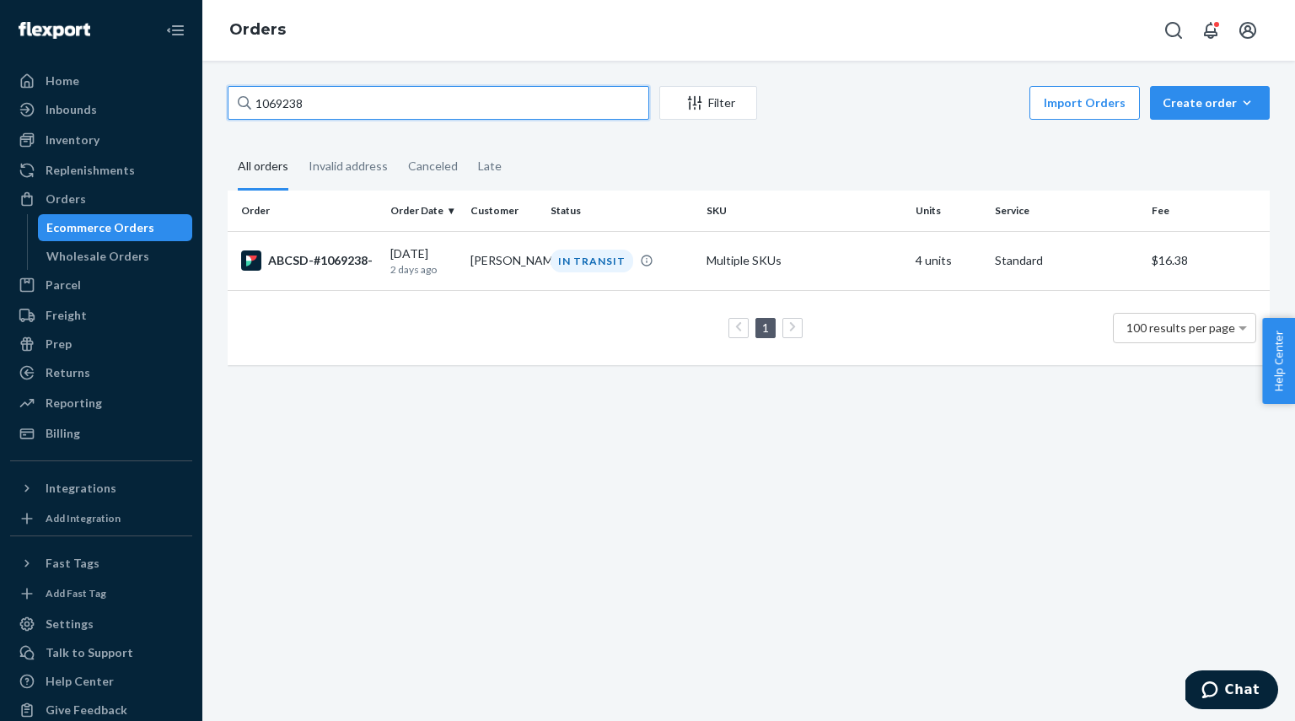
click at [319, 100] on input "1069238" at bounding box center [439, 103] width 422 height 34
paste input "389"
type input "1069389"
